Goal: Check status: Check status

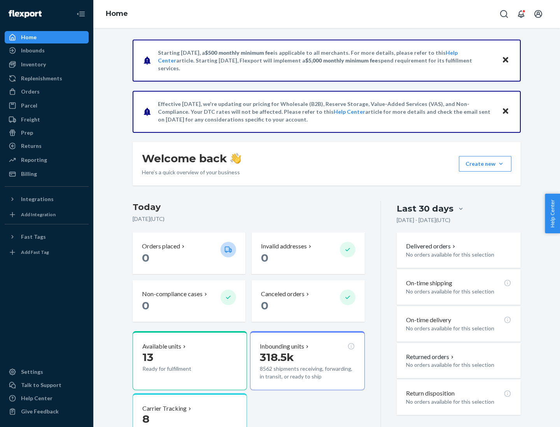
click at [500, 164] on button "Create new Create new inbound Create new order Create new product" at bounding box center [485, 164] width 52 height 16
click at [26, 133] on div "Prep" at bounding box center [27, 133] width 12 height 8
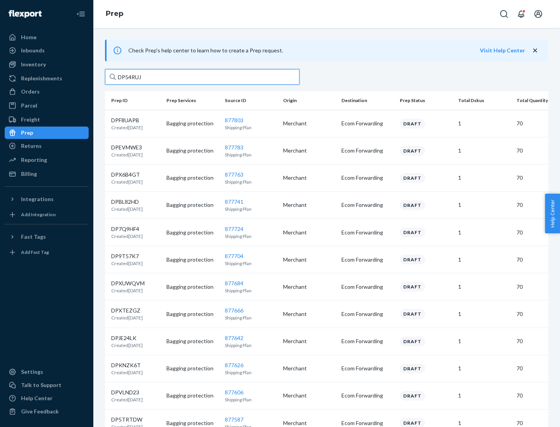
type input "DP54RUJL"
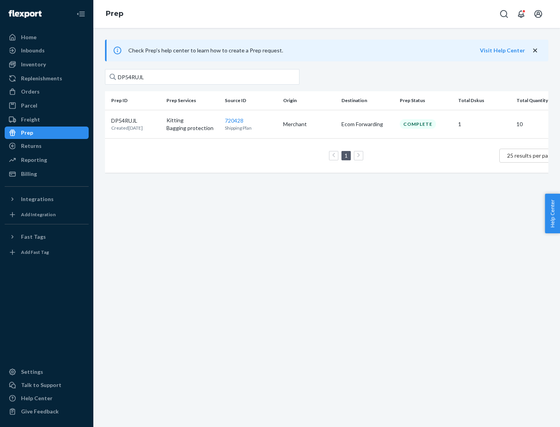
click at [136, 120] on p "DP54RUJL" at bounding box center [126, 121] width 31 height 8
